Goal: Communication & Community: Ask a question

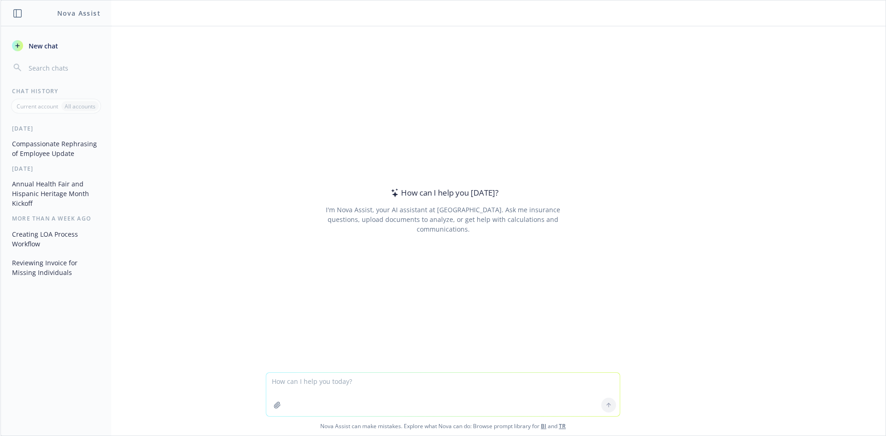
click at [361, 385] on textarea at bounding box center [442, 394] width 353 height 43
type textarea "H"
